Goal: Find specific page/section: Find specific page/section

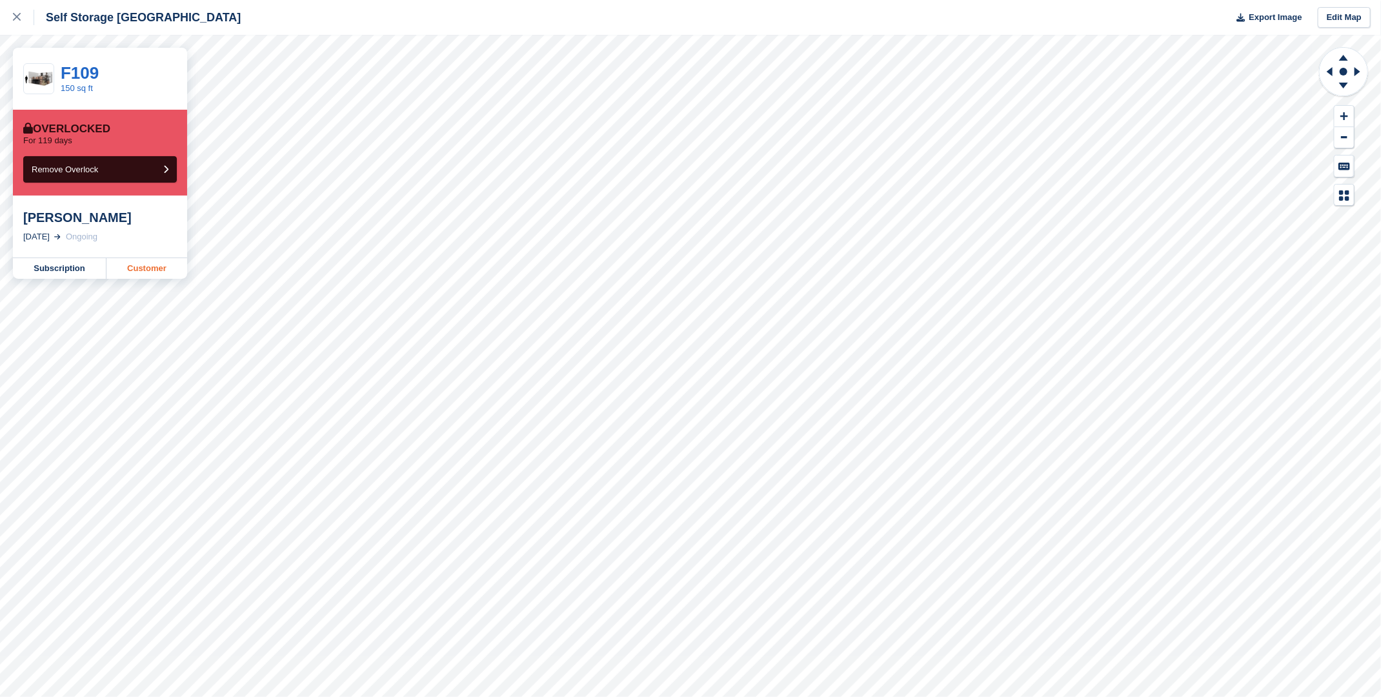
click at [144, 271] on link "Customer" at bounding box center [147, 268] width 81 height 21
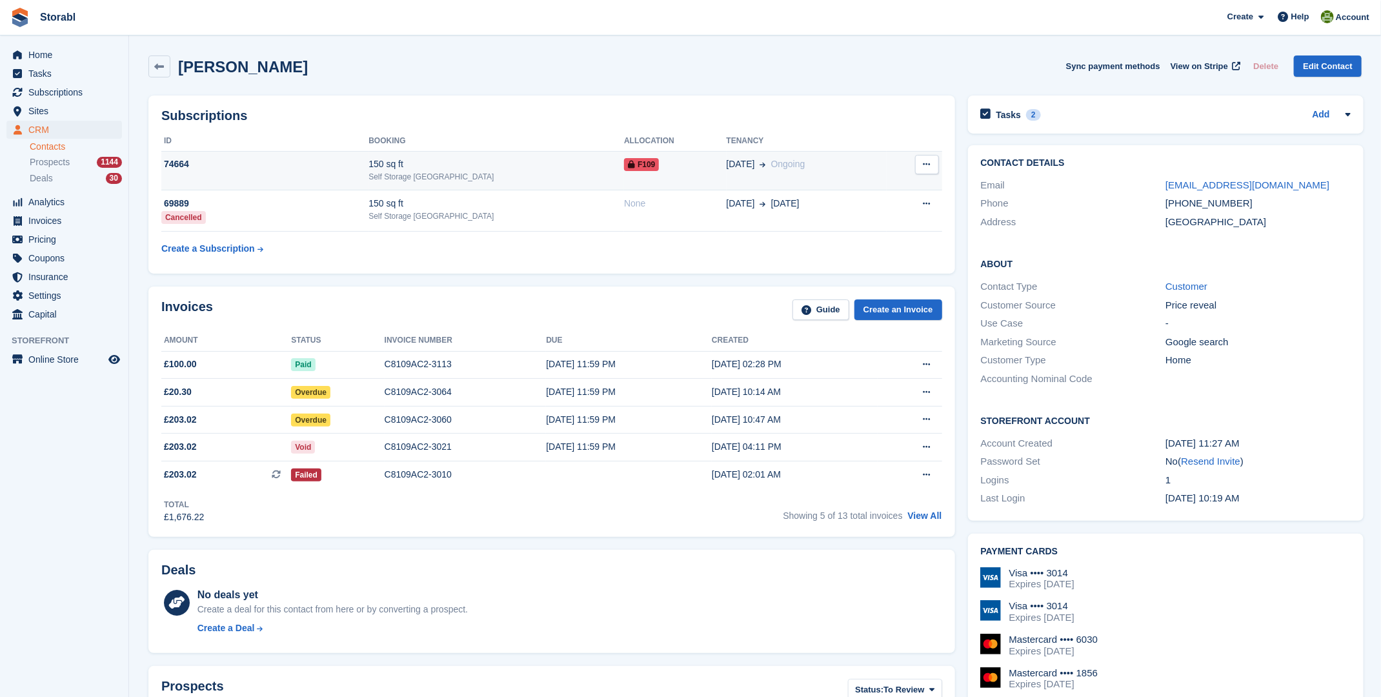
click at [625, 174] on td "F109" at bounding box center [675, 170] width 102 height 39
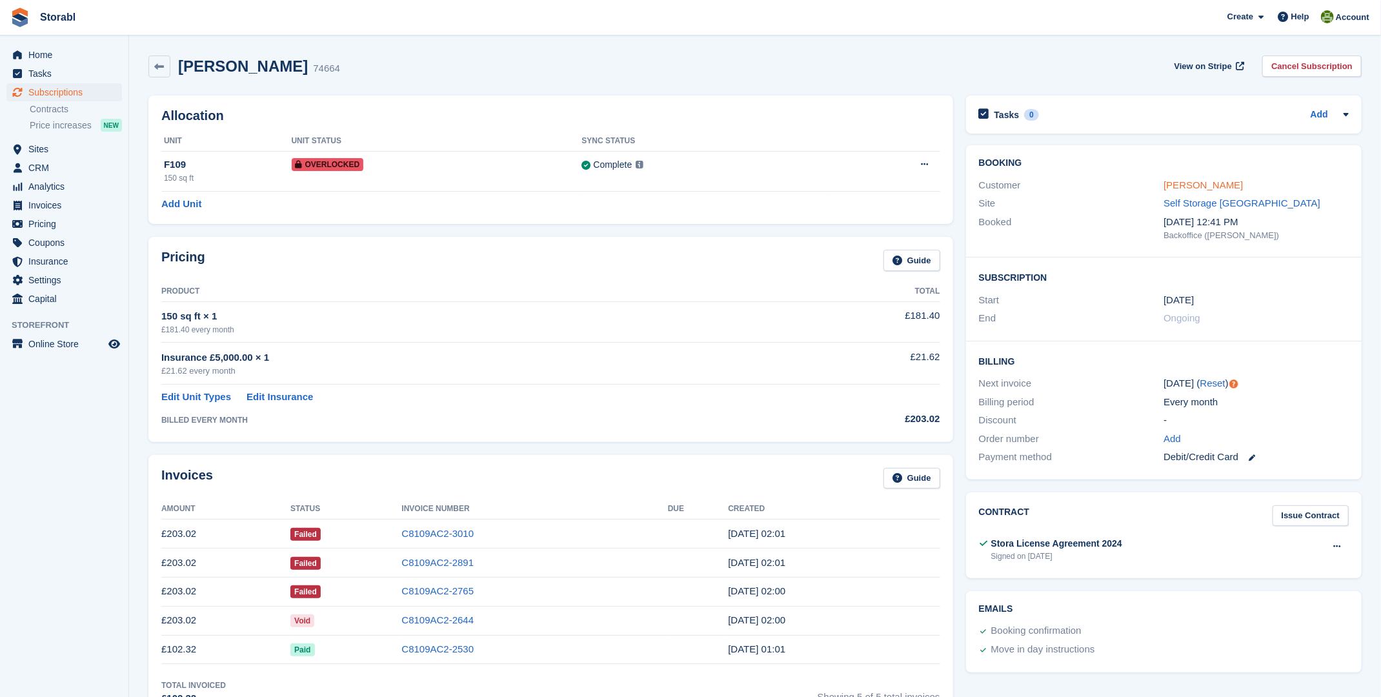
click at [1198, 183] on link "[PERSON_NAME]" at bounding box center [1203, 184] width 79 height 11
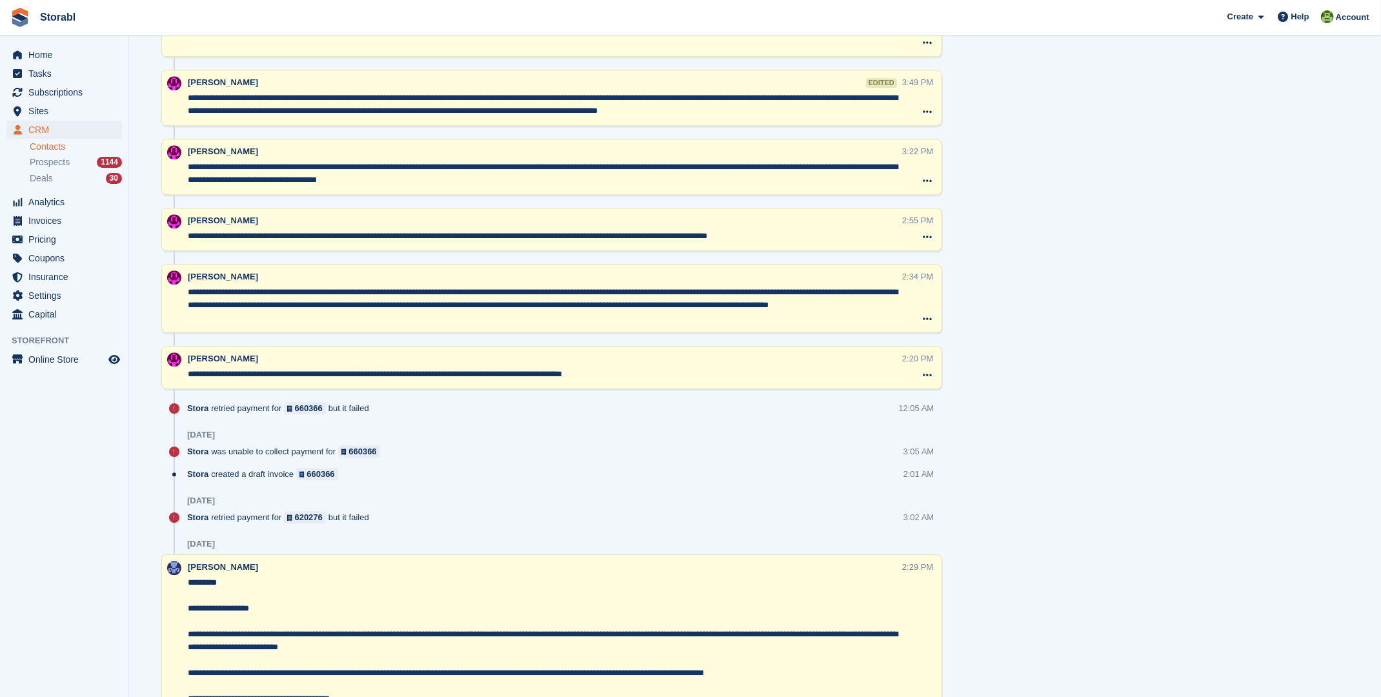
scroll to position [1979, 0]
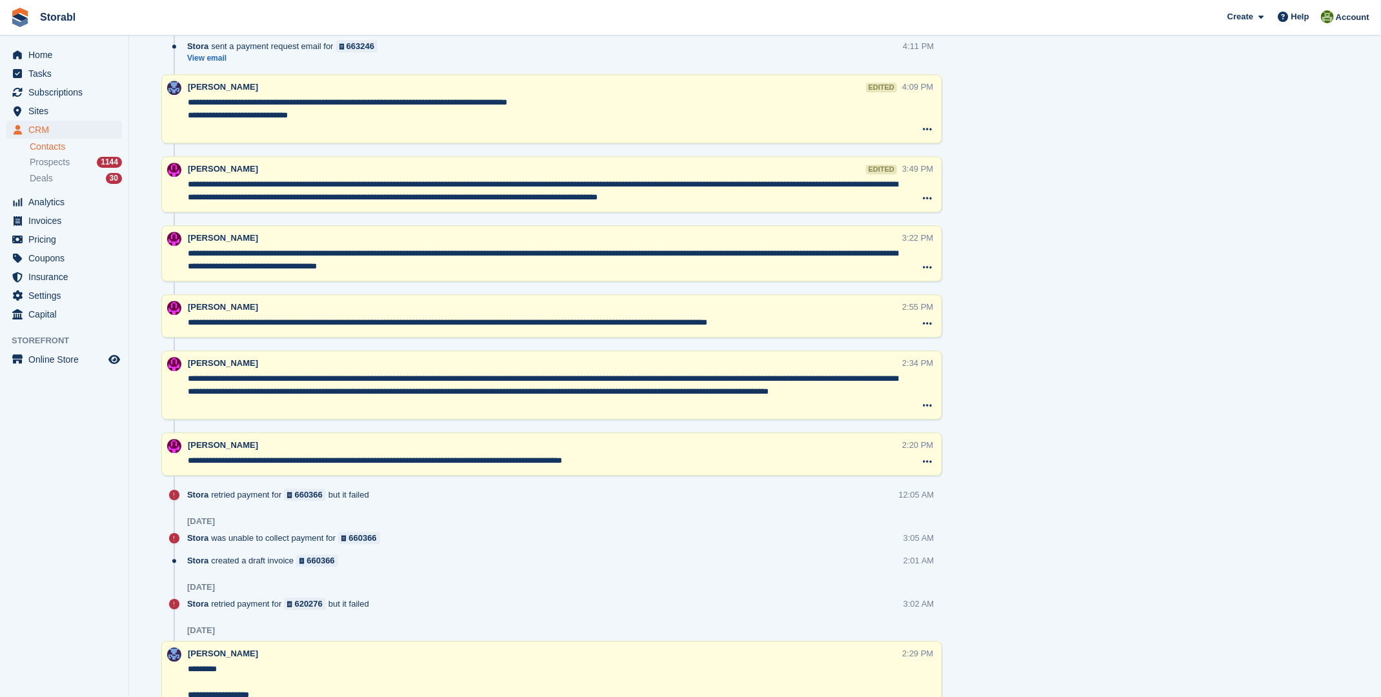
drag, startPoint x: 443, startPoint y: 263, endPoint x: 155, endPoint y: 232, distance: 289.6
click at [155, 232] on div "Timeline Show only notes Post [DATE] Stora retried payment for 660366 but it fa…" at bounding box center [551, 602] width 807 height 3570
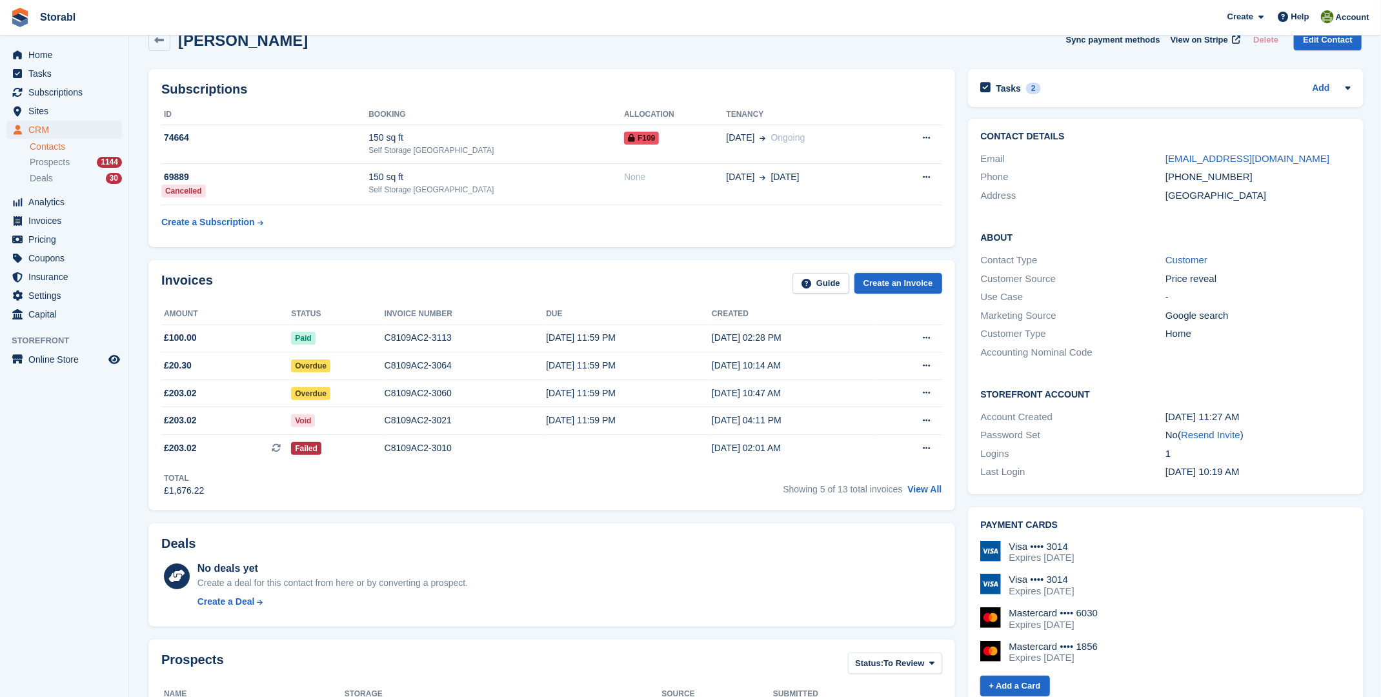
scroll to position [0, 0]
